Goal: Information Seeking & Learning: Check status

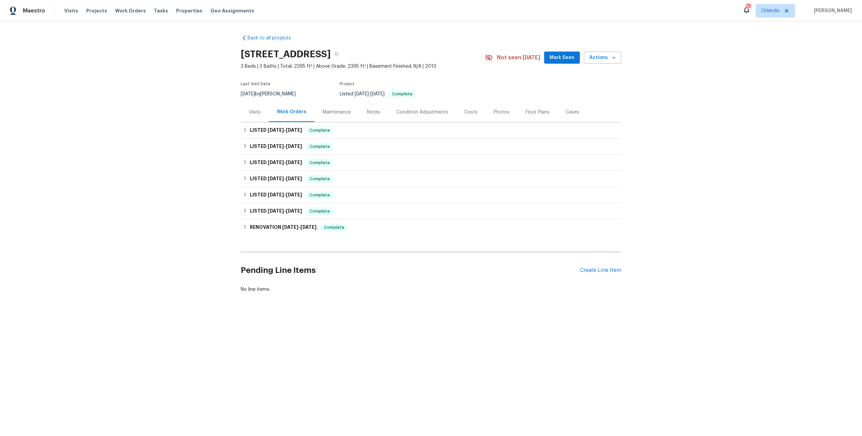
click at [458, 111] on div "Costs" at bounding box center [470, 112] width 29 height 20
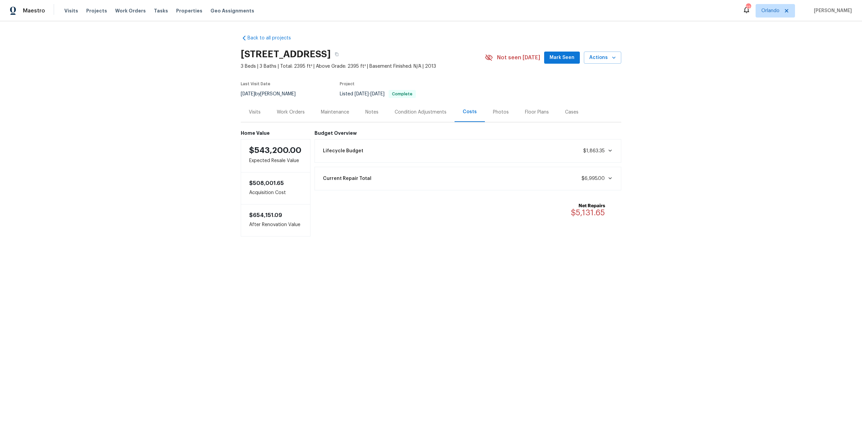
click at [259, 115] on div "Visits" at bounding box center [255, 112] width 28 height 20
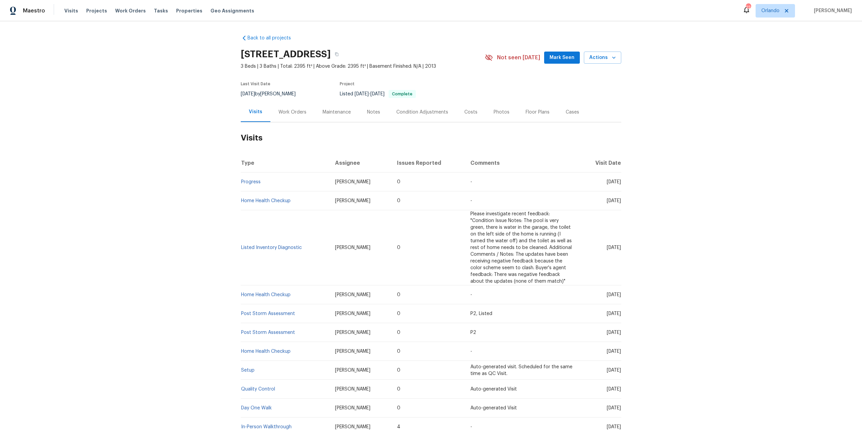
click at [274, 113] on div "Work Orders" at bounding box center [292, 112] width 44 height 20
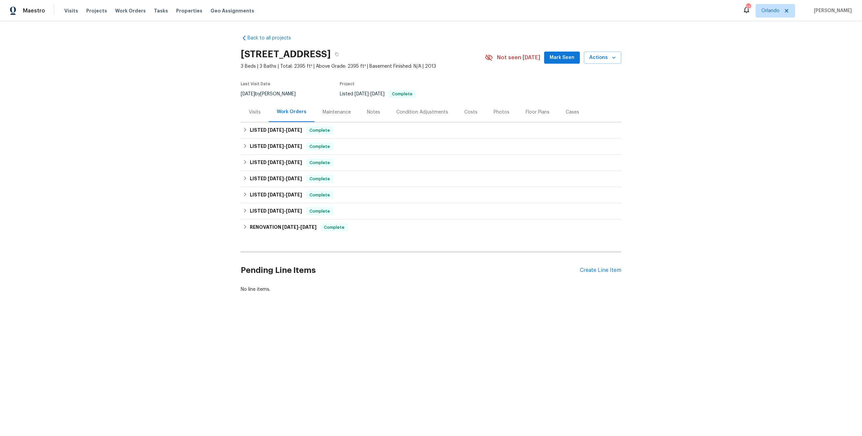
click at [253, 113] on div "Visits" at bounding box center [255, 112] width 12 height 7
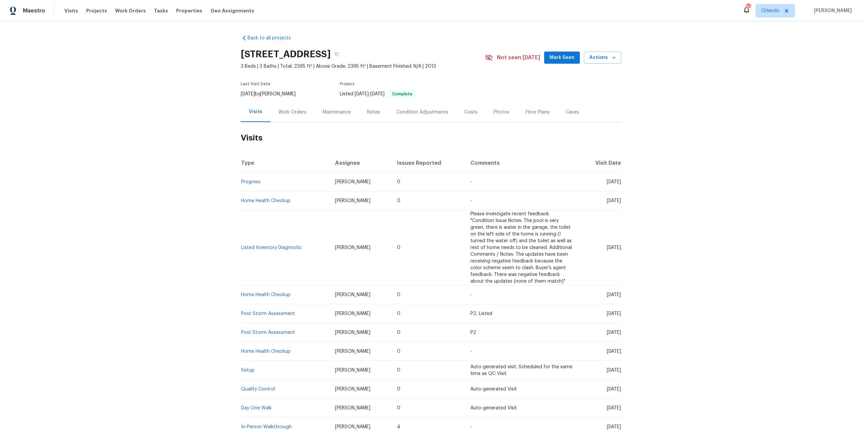
click at [464, 110] on div "Costs" at bounding box center [470, 112] width 13 height 7
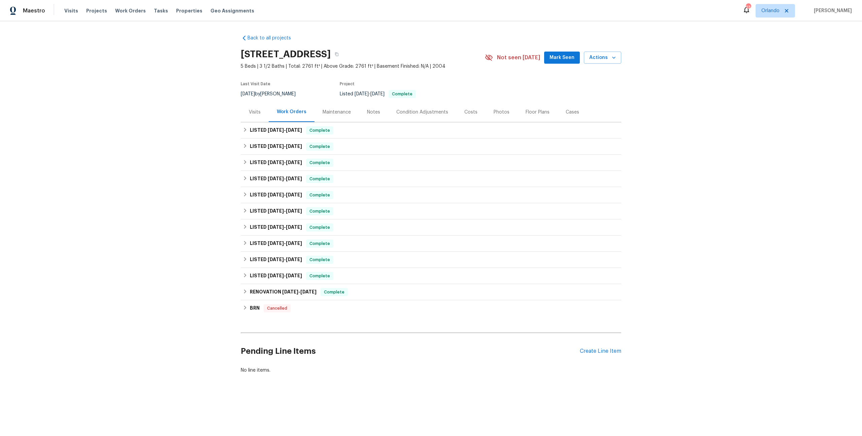
click at [470, 112] on div "Costs" at bounding box center [470, 112] width 13 height 7
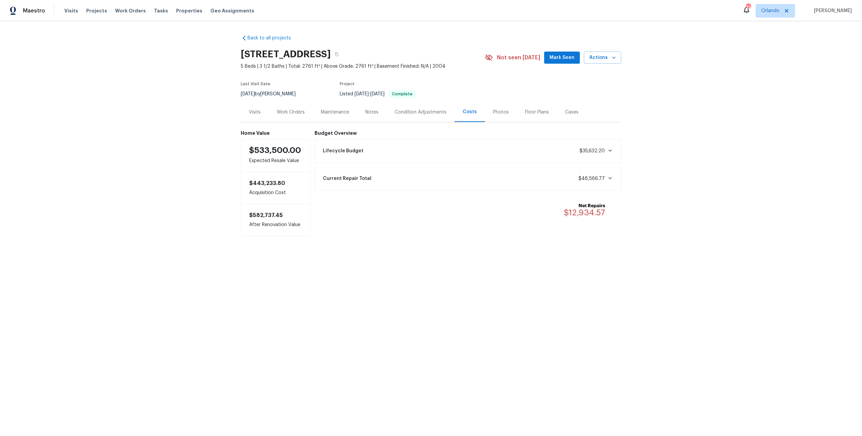
drag, startPoint x: 616, startPoint y: 220, endPoint x: 538, endPoint y: 219, distance: 78.4
click at [538, 219] on div "Net Repairs $12,934.57" at bounding box center [467, 209] width 307 height 31
drag, startPoint x: 622, startPoint y: 212, endPoint x: 557, endPoint y: 214, distance: 65.4
click at [557, 214] on div "Back to all projects 10472 Eastpark Lake Dr, Orlando, FL 32832 5 Beds | 3 1/2 B…" at bounding box center [431, 148] width 862 height 255
click at [271, 117] on div "Work Orders" at bounding box center [291, 112] width 44 height 20
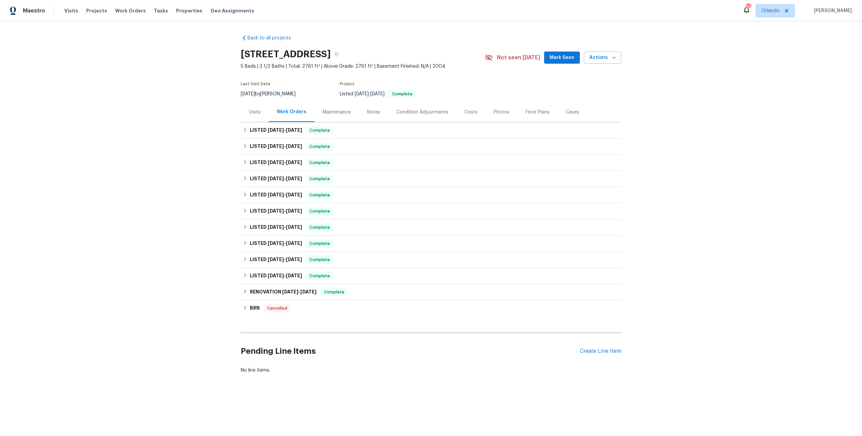
click at [242, 112] on div "Visits" at bounding box center [255, 112] width 28 height 20
